Goal: Task Accomplishment & Management: Manage account settings

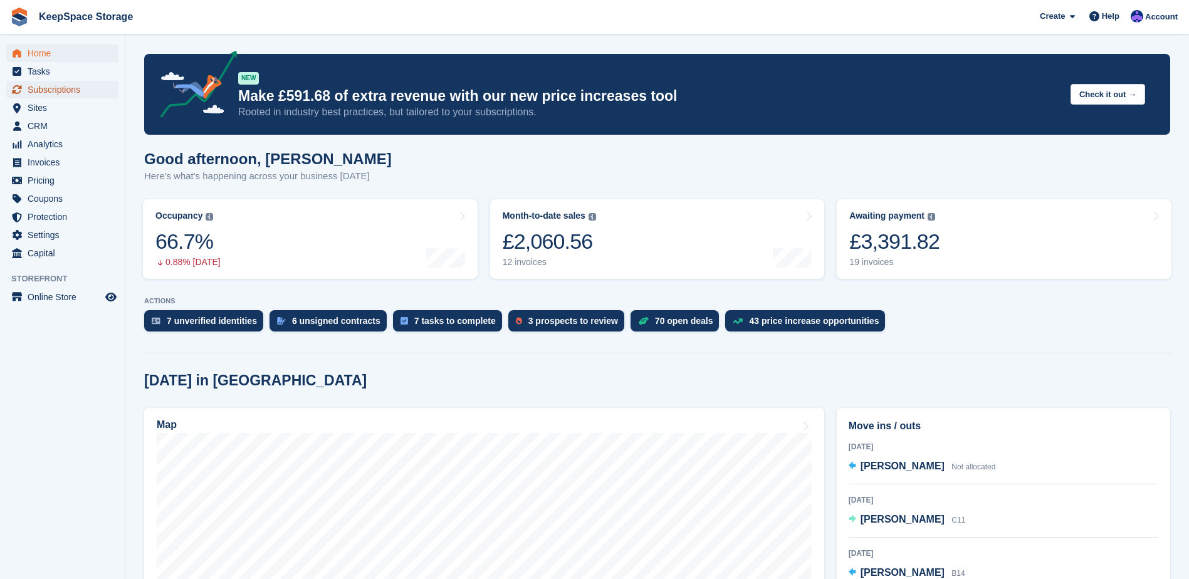
click at [52, 91] on span "Subscriptions" at bounding box center [65, 90] width 75 height 18
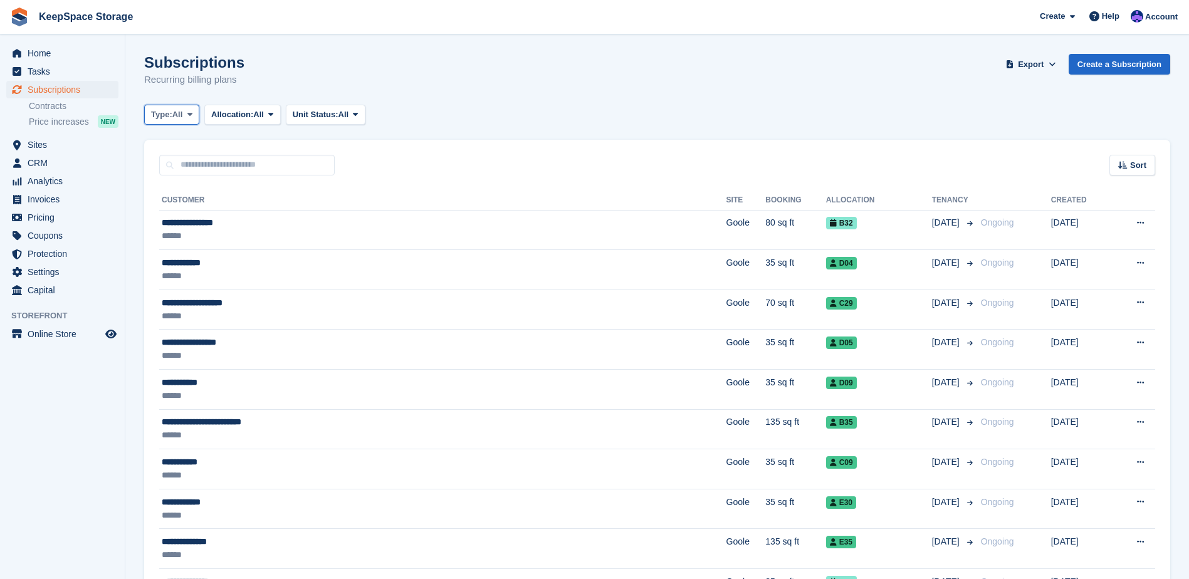
click at [168, 118] on span "Type:" at bounding box center [161, 114] width 21 height 13
click at [187, 163] on link "Upcoming" at bounding box center [204, 166] width 109 height 23
